Goal: Information Seeking & Learning: Check status

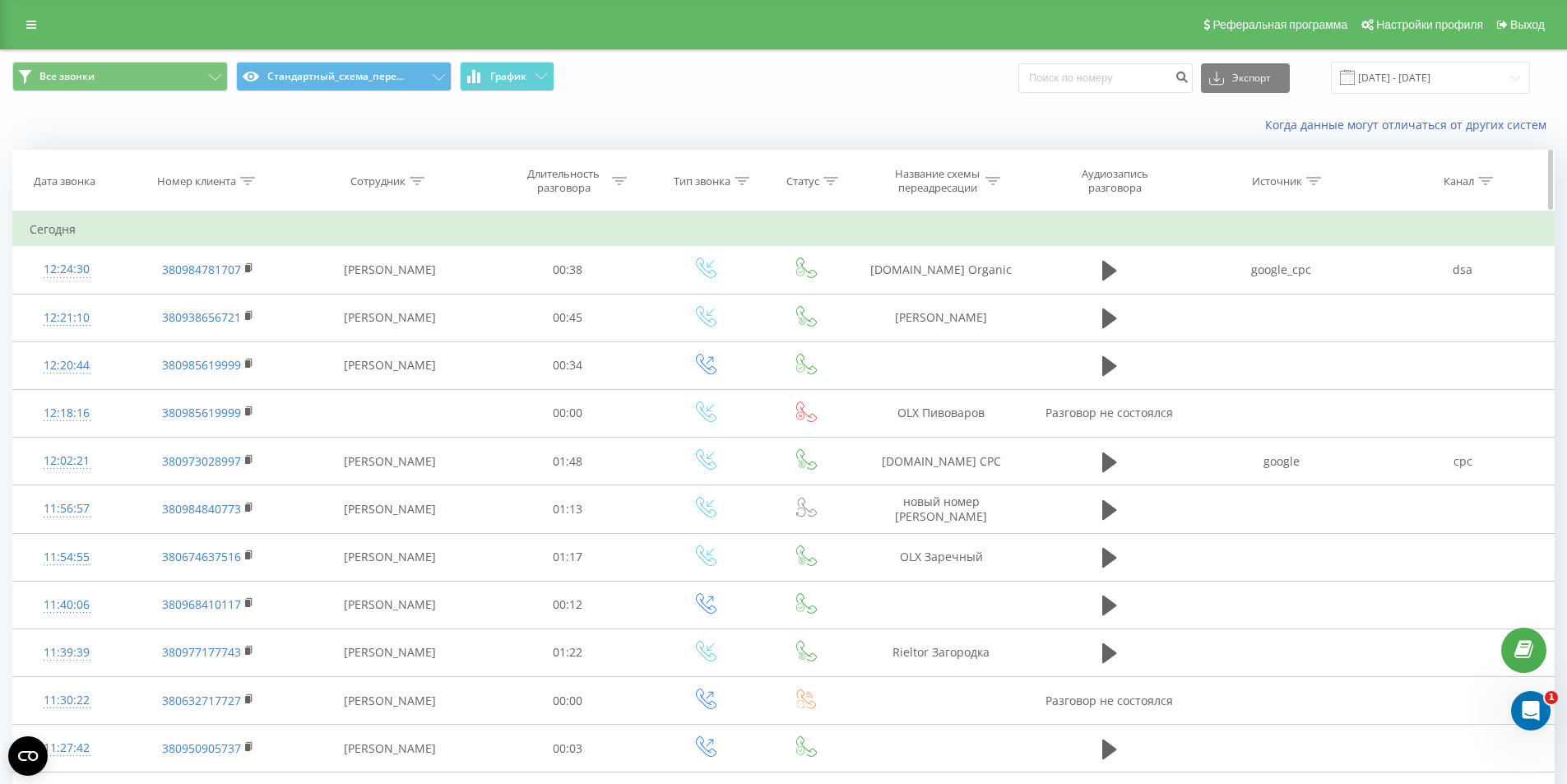
click at [246, 177] on icon at bounding box center [248, 180] width 15 height 8
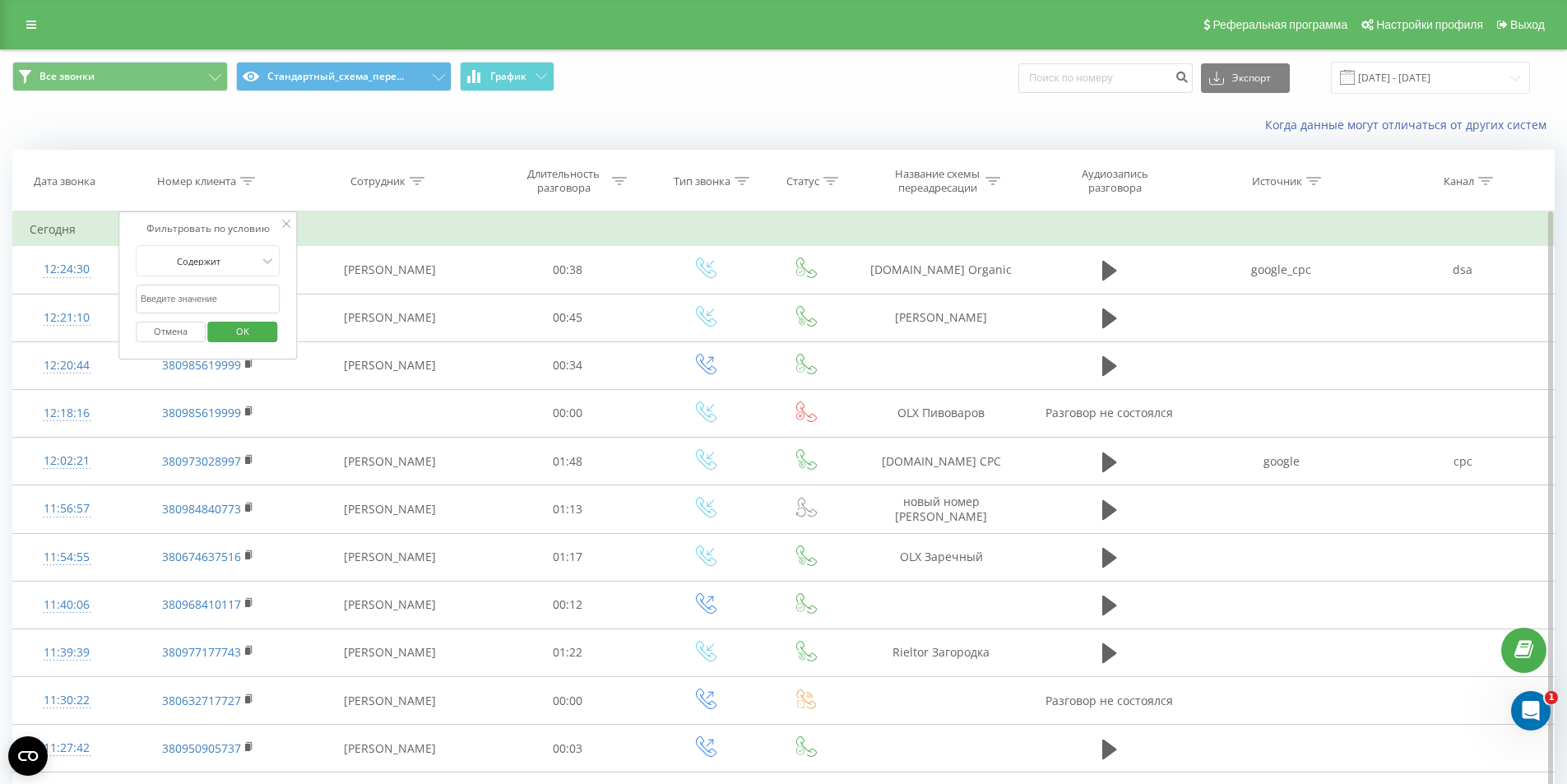
drag, startPoint x: 207, startPoint y: 292, endPoint x: 205, endPoint y: 300, distance: 8.2
click at [207, 292] on input "text" at bounding box center [208, 299] width 145 height 29
paste input "[PHONE_NUMBER]"
click at [149, 295] on input "[PHONE_NUMBER]" at bounding box center [208, 299] width 145 height 29
click at [147, 298] on input "[PHONE_NUMBER]" at bounding box center [208, 299] width 145 height 29
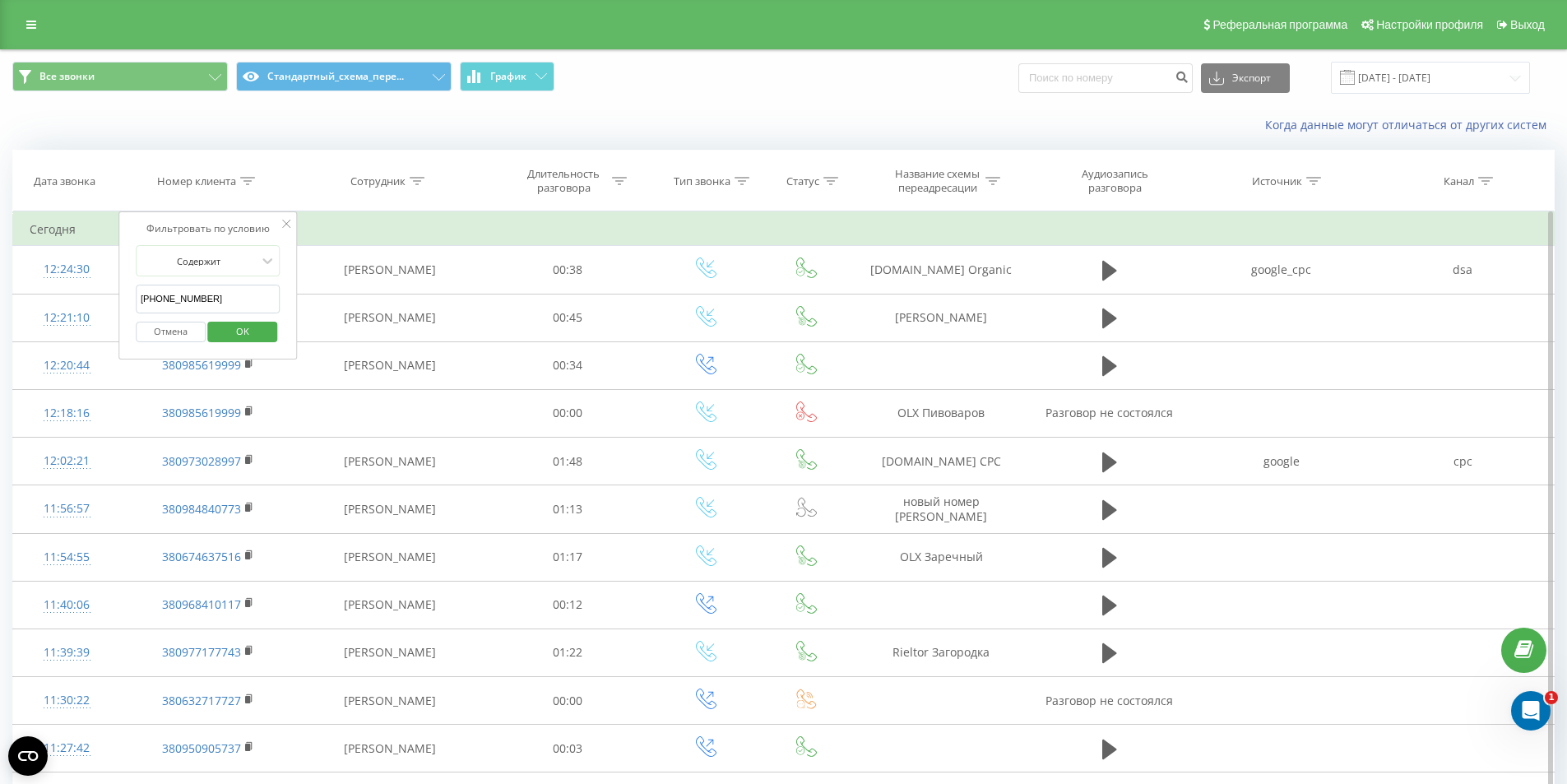
type input "380501336039"
click button "OK" at bounding box center [242, 331] width 70 height 21
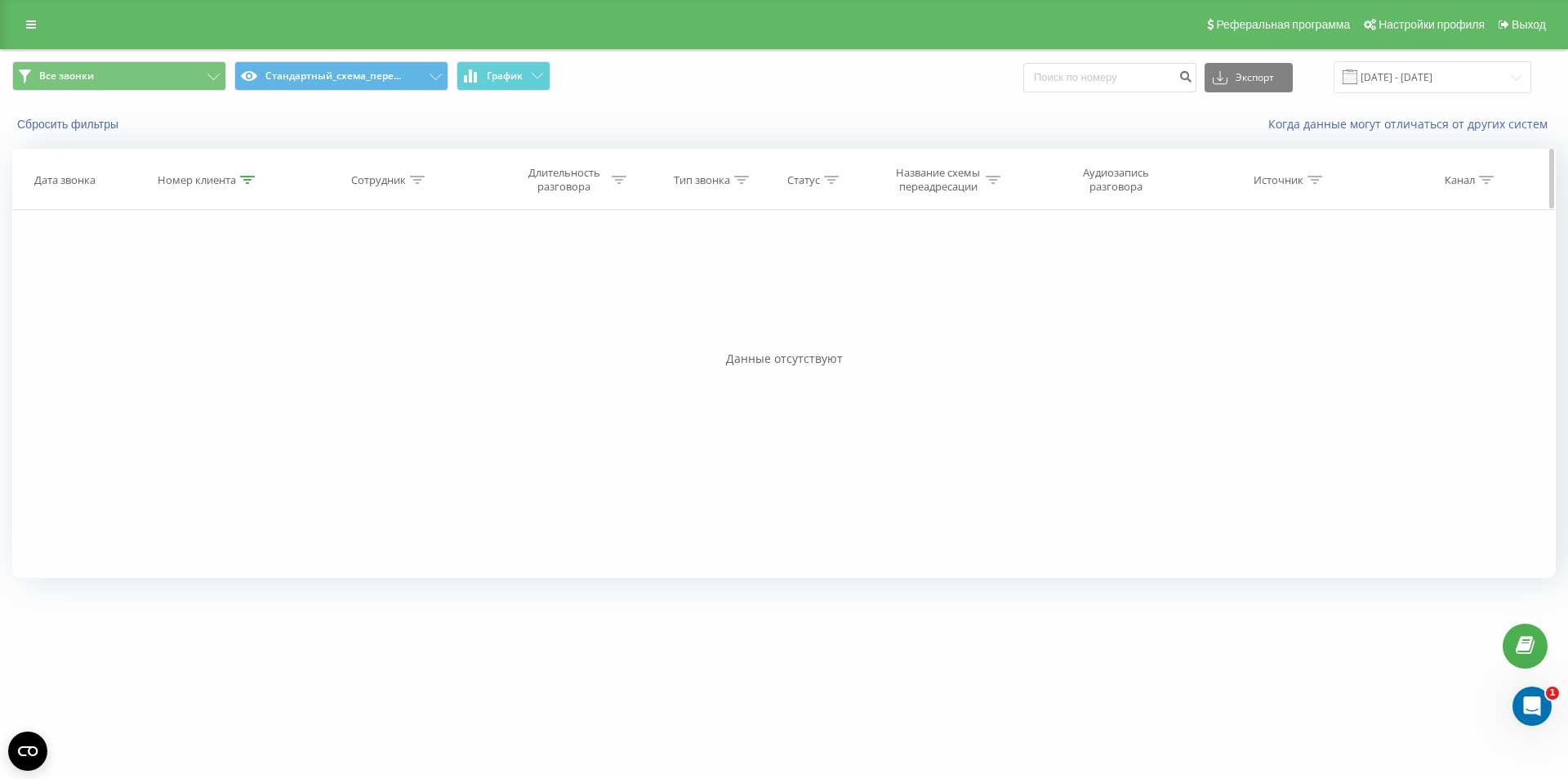
click at [250, 173] on div at bounding box center [247, 179] width 14 height 14
click at [166, 329] on button "Отмена" at bounding box center [171, 329] width 70 height 21
